Goal: Task Accomplishment & Management: Use online tool/utility

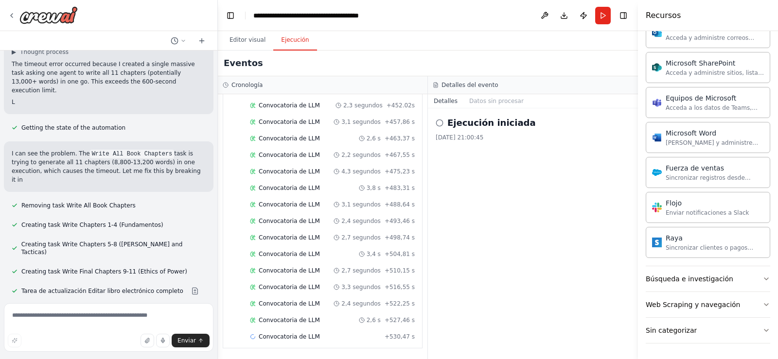
scroll to position [3232, 0]
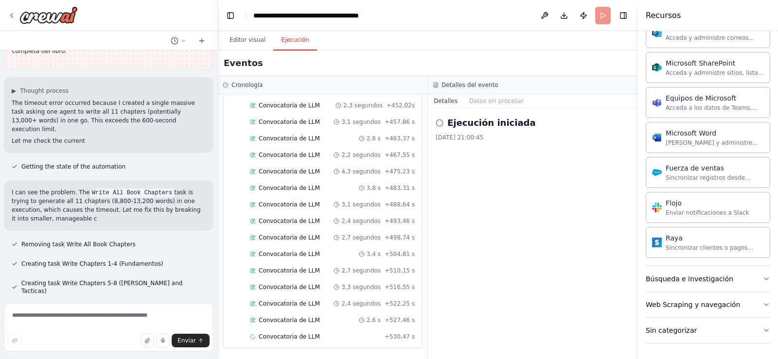
scroll to position [3191, 0]
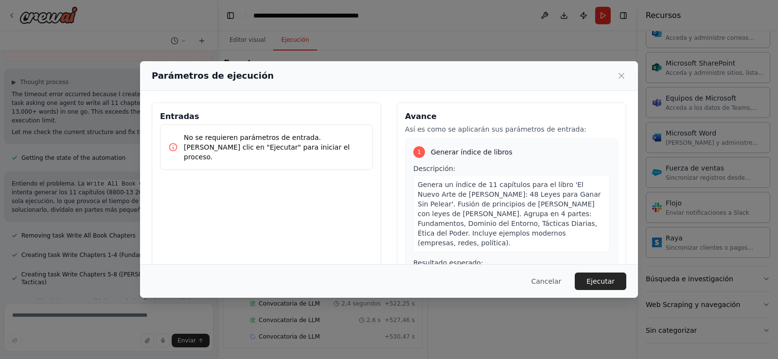
click at [205, 141] on font "No se requieren parámetros de entrada. [PERSON_NAME] clic en "Ejecutar" para in…" at bounding box center [267, 147] width 166 height 27
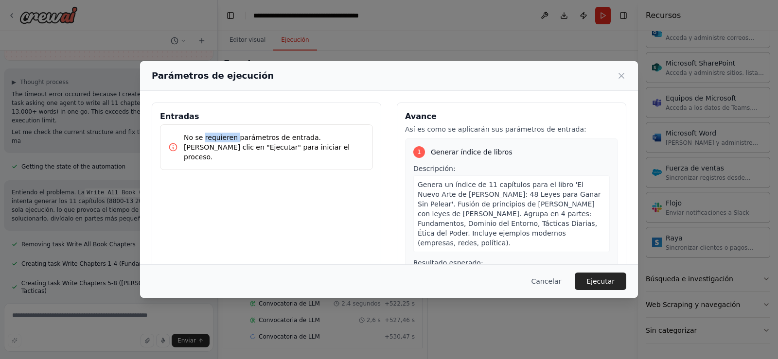
click at [205, 141] on font "No se requieren parámetros de entrada. [PERSON_NAME] clic en "Ejecutar" para in…" at bounding box center [267, 147] width 166 height 27
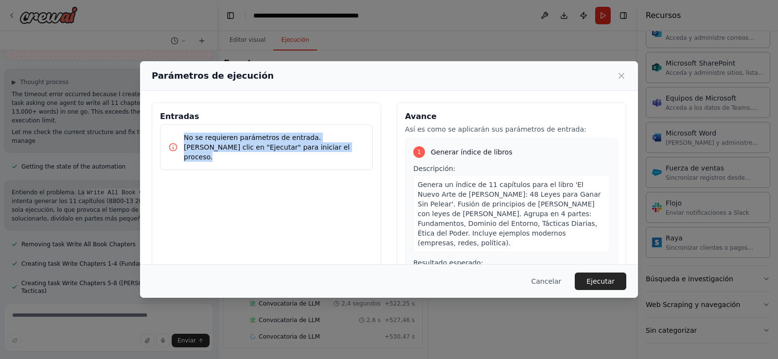
click at [205, 141] on font "No se requieren parámetros de entrada. [PERSON_NAME] clic en "Ejecutar" para in…" at bounding box center [267, 147] width 166 height 27
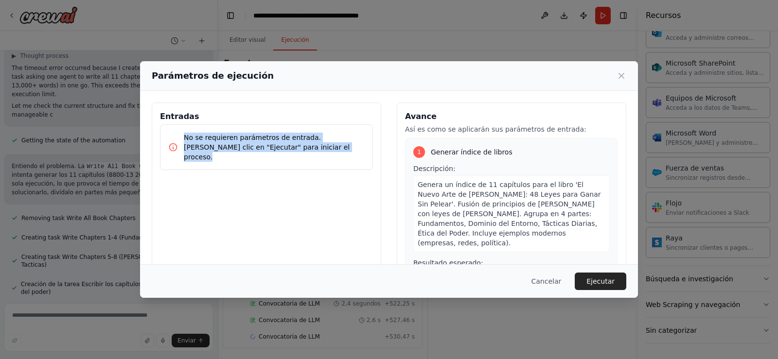
scroll to position [3217, 0]
click at [241, 150] on font "No se requieren parámetros de entrada. [PERSON_NAME] clic en "Ejecutar" para in…" at bounding box center [267, 147] width 166 height 27
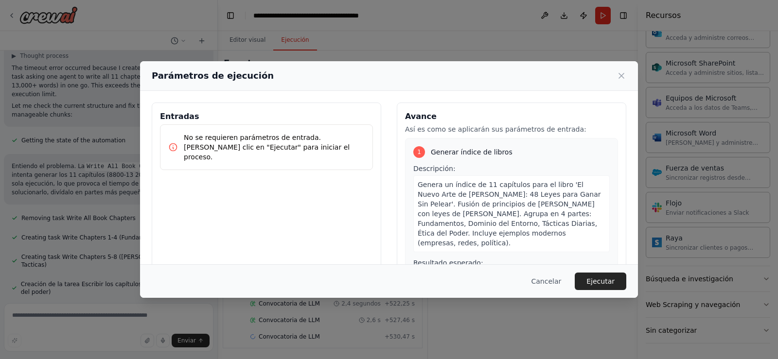
click at [241, 150] on font "No se requieren parámetros de entrada. [PERSON_NAME] clic en "Ejecutar" para in…" at bounding box center [267, 147] width 166 height 27
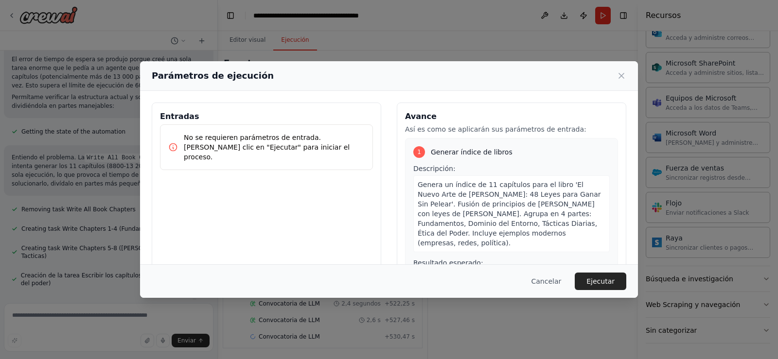
click at [203, 111] on h3 "Entradas" at bounding box center [266, 117] width 213 height 12
click at [195, 134] on font "No se requieren parámetros de entrada. [PERSON_NAME] clic en "Ejecutar" para in…" at bounding box center [267, 147] width 166 height 27
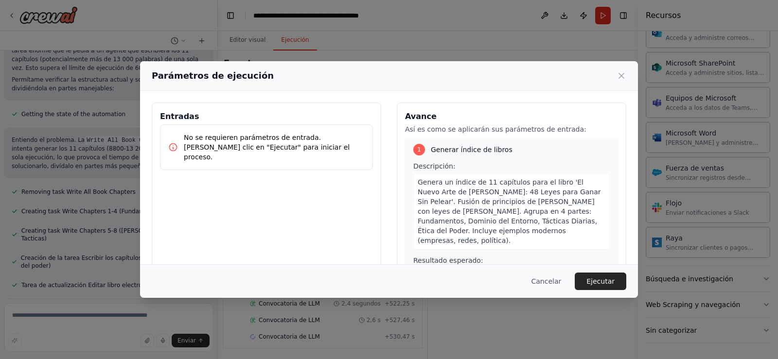
scroll to position [0, 0]
click at [450, 195] on font "Genera un índice de 11 capítulos para el libro 'El Nuevo Arte de [PERSON_NAME]:…" at bounding box center [509, 214] width 183 height 66
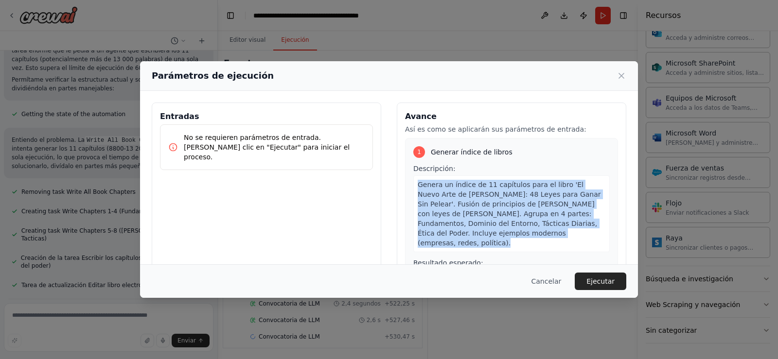
click at [450, 195] on font "Genera un índice de 11 capítulos para el libro 'El Nuevo Arte de [PERSON_NAME]:…" at bounding box center [509, 214] width 183 height 66
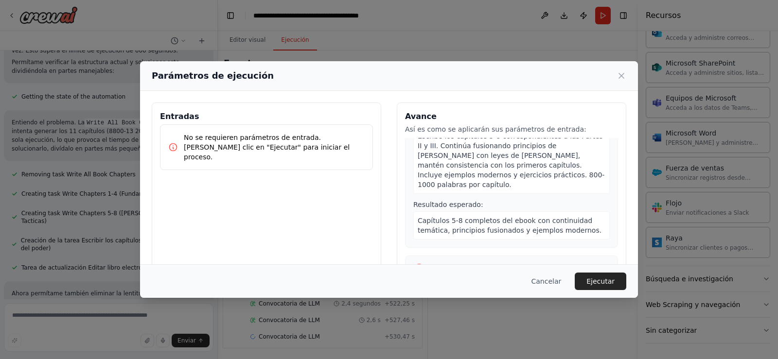
scroll to position [1812, 0]
click at [496, 291] on div "Escribe los últimos 3 capítulos (9-11) correspondientes a la Parte IV: Ética de…" at bounding box center [511, 329] width 197 height 77
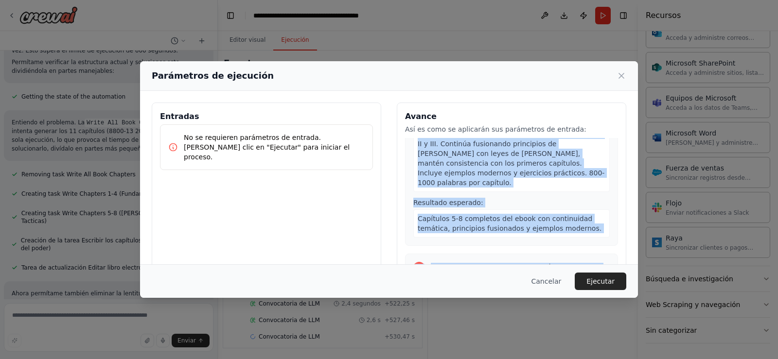
scroll to position [3267, 0]
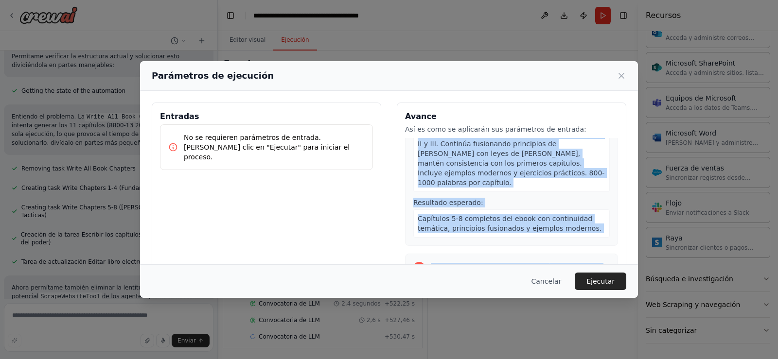
copy div "Loremi do sitame co 36 adipiscin elit se doeiu 'Te Incid Utla et do Magnaa: 49 …"
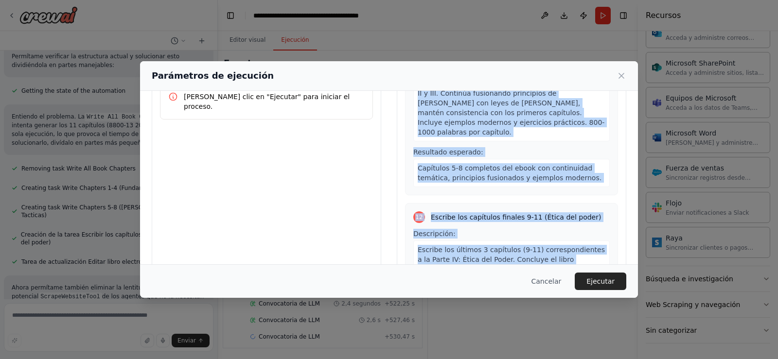
scroll to position [80, 0]
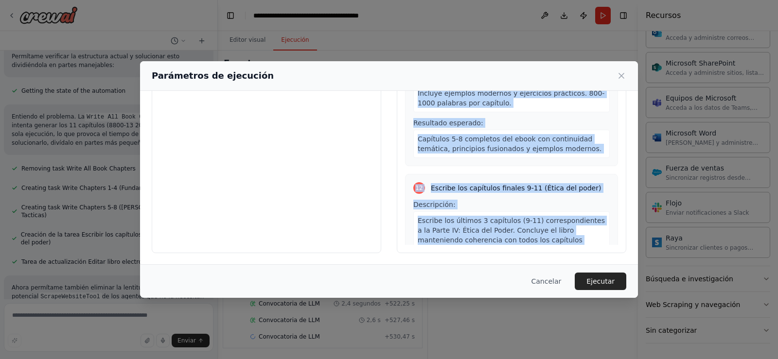
click at [548, 306] on div "Capítulos finales 9-11 completos que concluyen el ebook de manera cohesiva con …" at bounding box center [511, 320] width 197 height 28
copy div "Loremi do sitame co 36 adipiscin elit se doeiu 'Te Incid Utla et do Magnaa: 49 …"
click at [611, 284] on font "Ejecutar" at bounding box center [601, 282] width 28 height 8
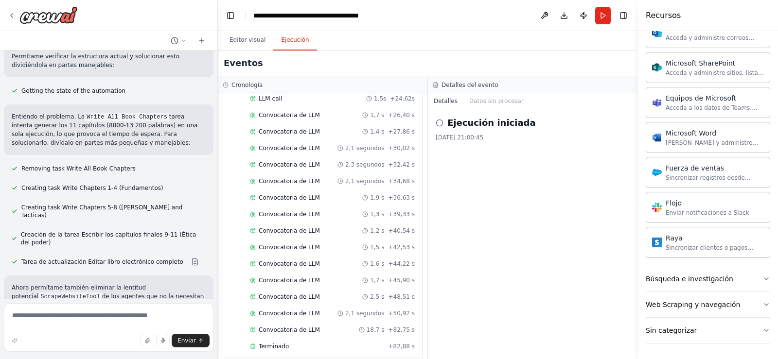
scroll to position [3445, 0]
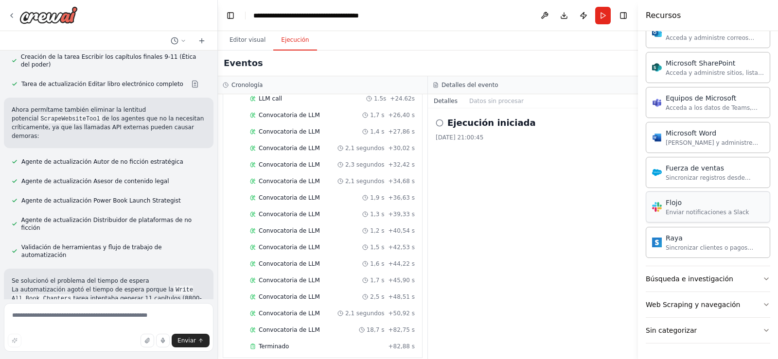
click at [683, 217] on div "Flojo Enviar notificaciones a Slack" at bounding box center [708, 207] width 125 height 31
click at [245, 42] on font "Editor visual" at bounding box center [248, 39] width 36 height 7
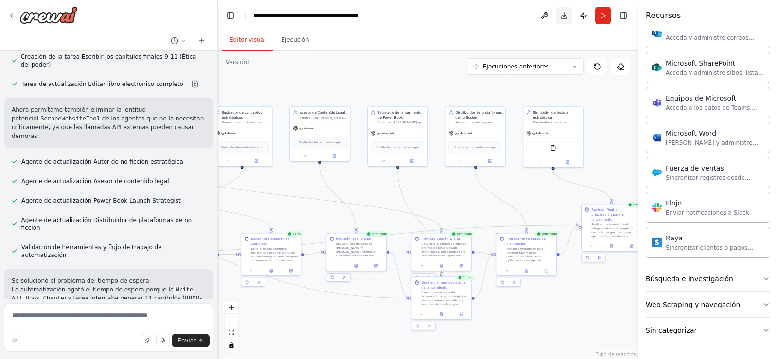
click at [565, 17] on button "Descargar" at bounding box center [565, 16] width 16 height 18
click at [601, 18] on button "Correr" at bounding box center [603, 16] width 16 height 18
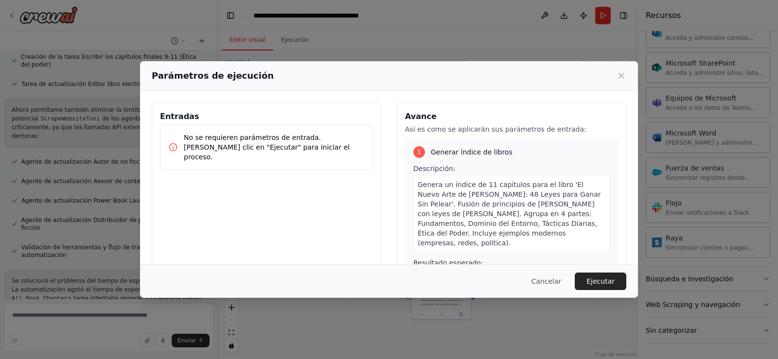
click at [243, 145] on font "No se requieren parámetros de entrada. [PERSON_NAME] clic en "Ejecutar" para in…" at bounding box center [267, 147] width 166 height 27
click at [549, 284] on font "Cancelar" at bounding box center [546, 282] width 30 height 8
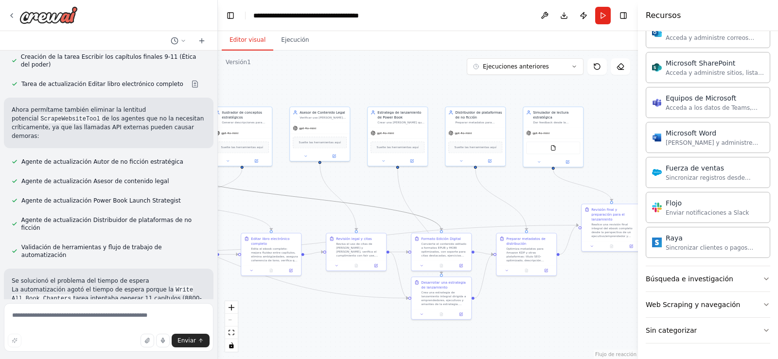
drag, startPoint x: 323, startPoint y: 201, endPoint x: 584, endPoint y: 201, distance: 260.7
click at [584, 201] on div ".deletable-edge-delete-btn { width: 20px; height: 20px; border: 0px solid #ffff…" at bounding box center [428, 205] width 420 height 309
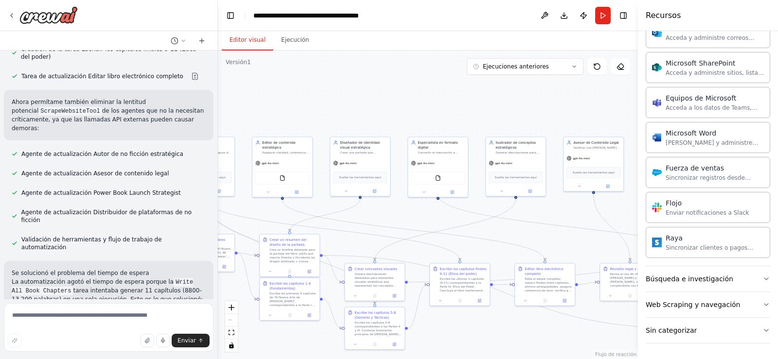
drag, startPoint x: 273, startPoint y: 89, endPoint x: 485, endPoint y: 107, distance: 212.4
click at [542, 120] on div ".deletable-edge-delete-btn { width: 20px; height: 20px; border: 0px solid #ffff…" at bounding box center [428, 205] width 420 height 309
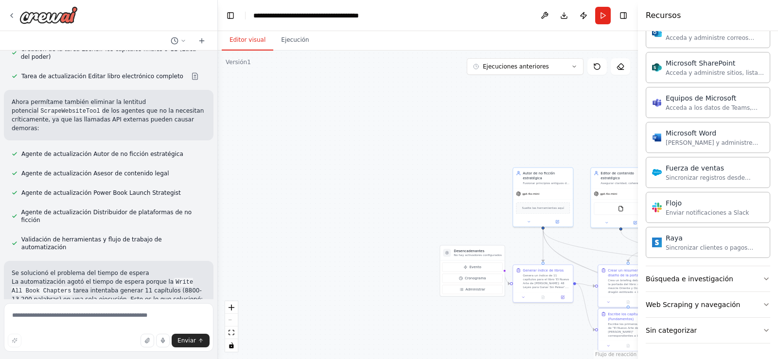
drag, startPoint x: 364, startPoint y: 116, endPoint x: 600, endPoint y: 137, distance: 237.3
click at [600, 137] on div ".deletable-edge-delete-btn { width: 20px; height: 20px; border: 0px solid #ffff…" at bounding box center [428, 205] width 420 height 309
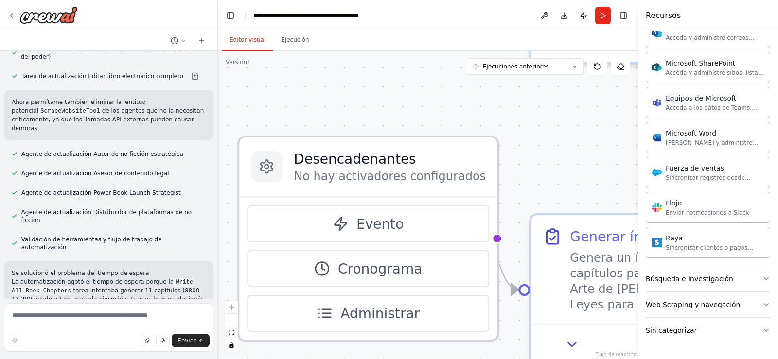
drag, startPoint x: 475, startPoint y: 204, endPoint x: 401, endPoint y: 154, distance: 89.0
click at [413, 131] on div ".deletable-edge-delete-btn { width: 20px; height: 20px; border: 0px solid #ffff…" at bounding box center [428, 205] width 420 height 309
click at [333, 187] on div "Desencadenantes No hay activadores configurados" at bounding box center [368, 166] width 258 height 59
click at [312, 178] on font "No hay activadores configurados" at bounding box center [390, 176] width 192 height 14
click at [353, 178] on font "No hay activadores configurados" at bounding box center [390, 176] width 192 height 14
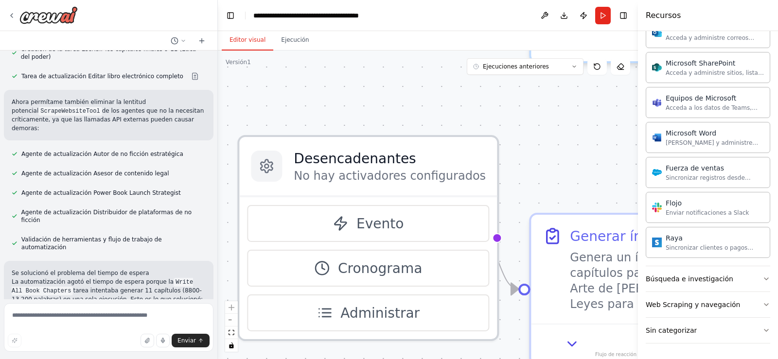
click at [359, 178] on font "No hay activadores configurados" at bounding box center [390, 176] width 192 height 14
click at [70, 326] on textarea at bounding box center [109, 328] width 210 height 49
click at [77, 323] on textarea at bounding box center [109, 328] width 210 height 49
type textarea "**********"
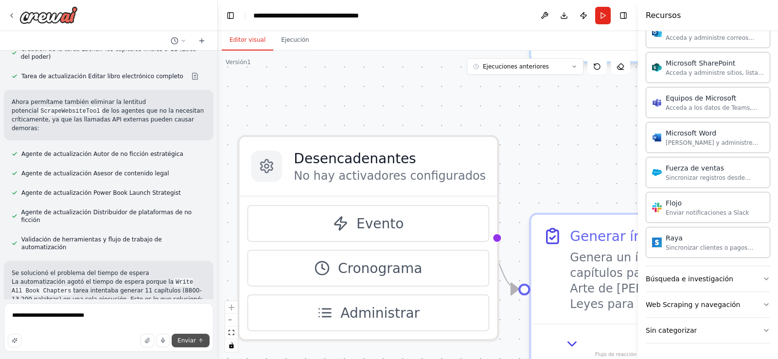
drag, startPoint x: 191, startPoint y: 341, endPoint x: 203, endPoint y: 342, distance: 12.7
click at [203, 342] on button "Enviar" at bounding box center [191, 341] width 38 height 14
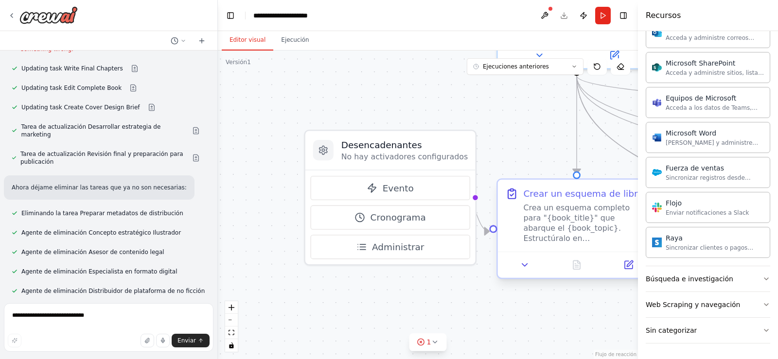
scroll to position [4221, 0]
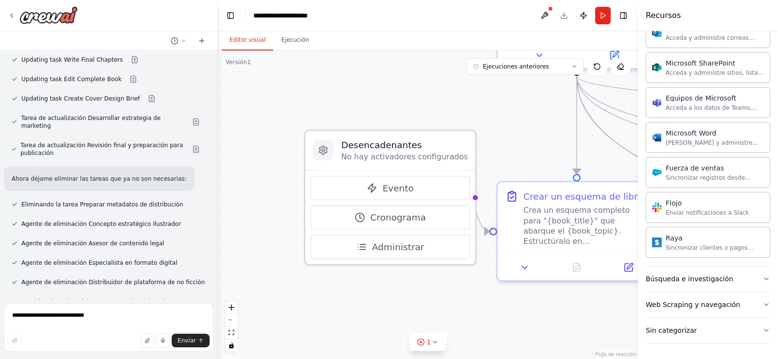
click at [380, 160] on font "No hay activadores configurados" at bounding box center [404, 156] width 126 height 9
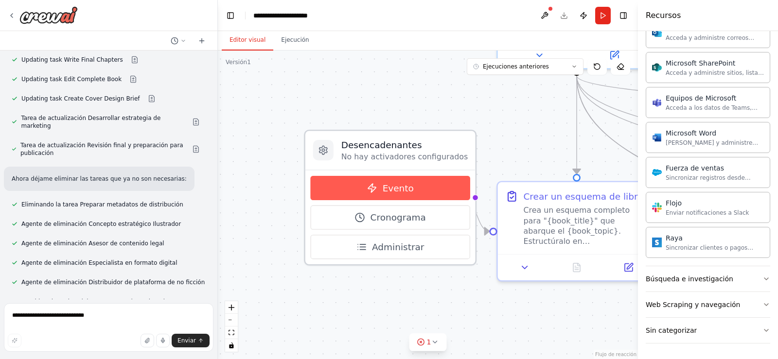
click at [386, 196] on button "Evento" at bounding box center [390, 188] width 160 height 24
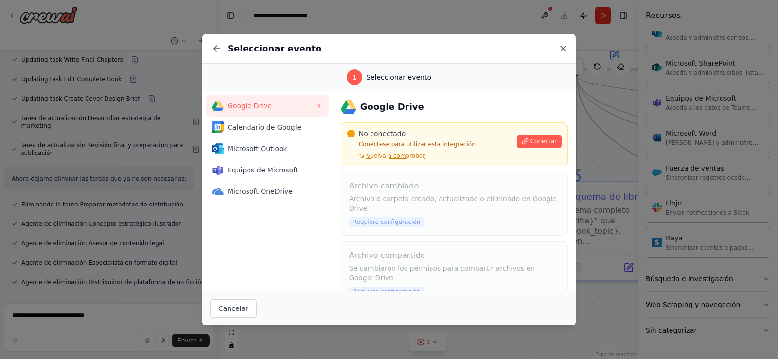
click at [563, 50] on icon at bounding box center [563, 49] width 10 height 10
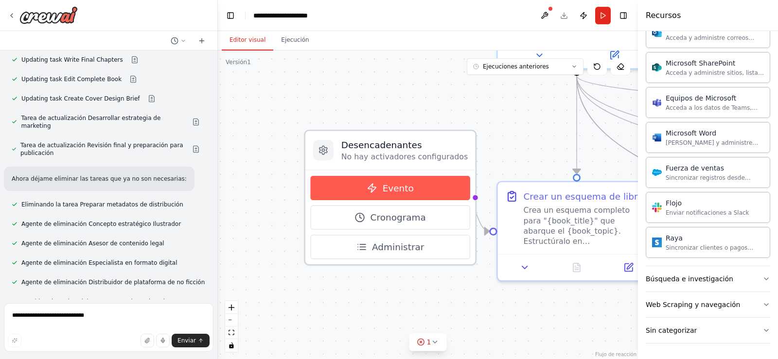
click at [431, 192] on button "Evento" at bounding box center [390, 188] width 160 height 24
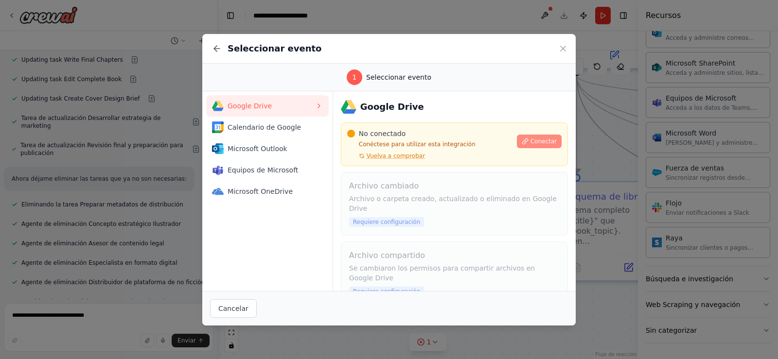
click at [531, 142] on font "Conectar" at bounding box center [544, 141] width 26 height 7
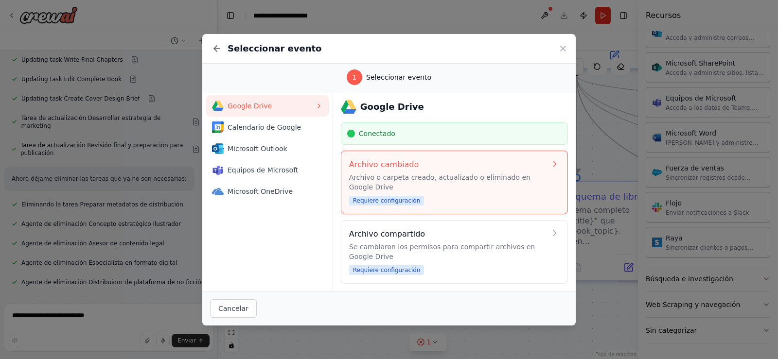
click at [381, 201] on font "Requiere configuración" at bounding box center [386, 201] width 67 height 7
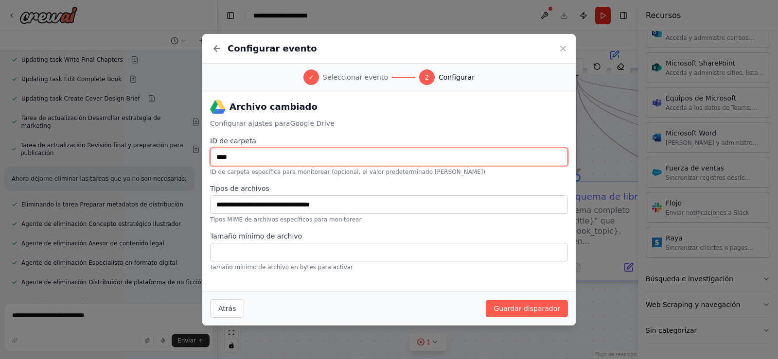
click at [269, 158] on input "****" at bounding box center [389, 157] width 358 height 18
type input "*"
type input "*****"
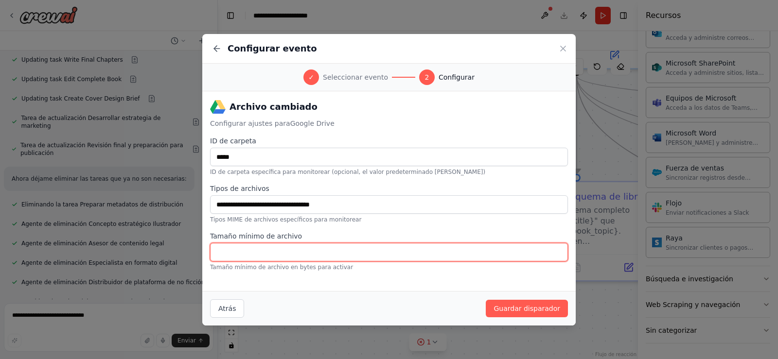
click at [288, 256] on input "*" at bounding box center [389, 252] width 358 height 18
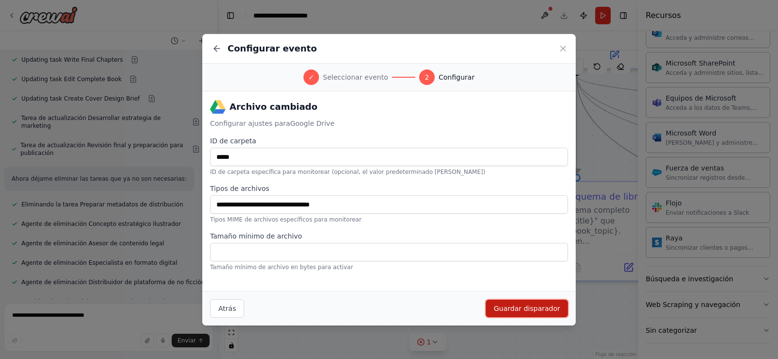
click at [522, 306] on font "Guardar disparador" at bounding box center [527, 309] width 67 height 8
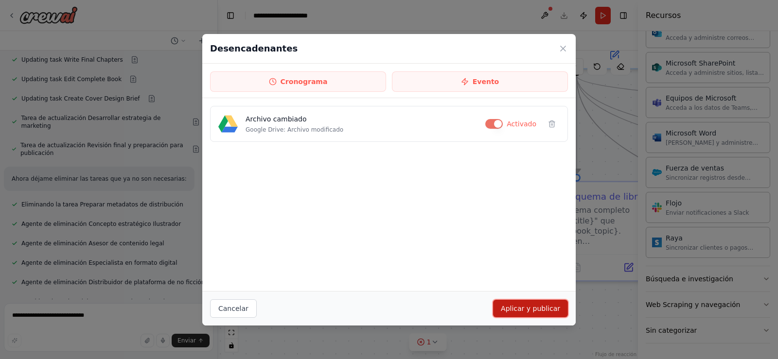
click at [540, 308] on font "Aplicar y publicar" at bounding box center [530, 309] width 59 height 8
